Goal: Navigation & Orientation: Go to known website

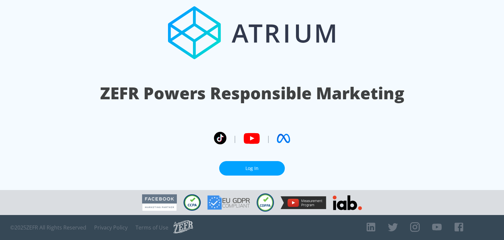
click at [223, 134] on circle at bounding box center [220, 138] width 13 height 13
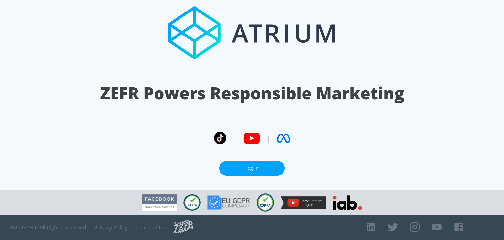
click at [223, 134] on circle at bounding box center [220, 138] width 13 height 13
click at [263, 169] on link "Log In" at bounding box center [252, 168] width 66 height 15
